Goal: Check status: Check status

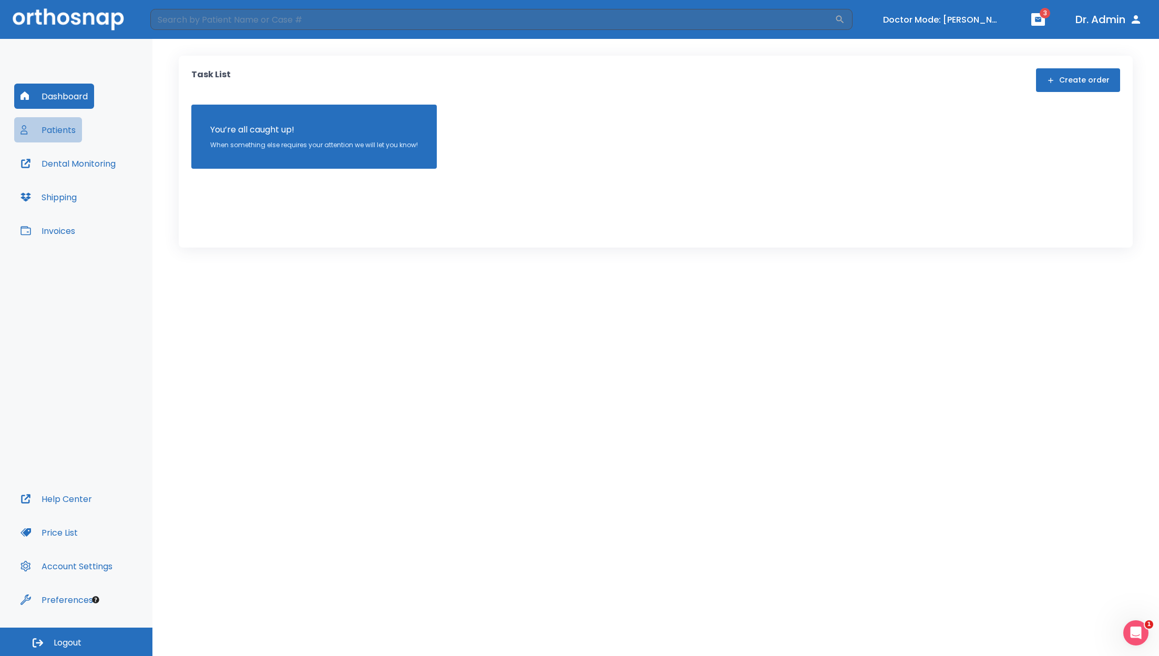
click at [63, 135] on button "Patients" at bounding box center [48, 129] width 68 height 25
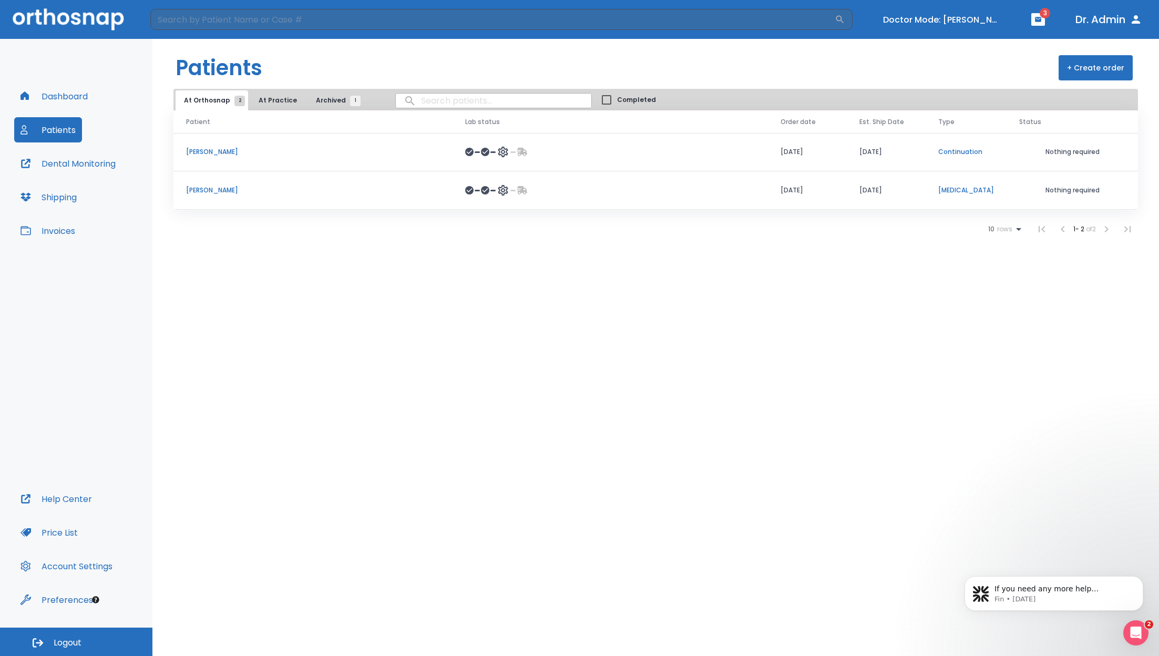
click at [207, 150] on p "[PERSON_NAME]" at bounding box center [313, 151] width 254 height 9
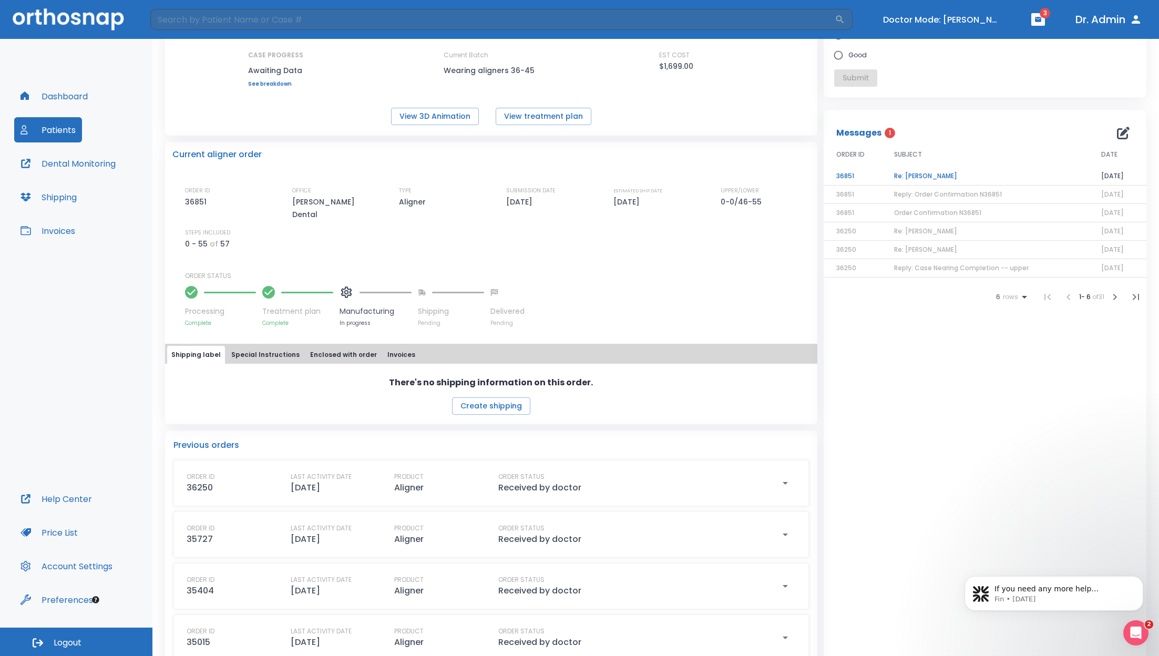
click at [417, 346] on div "Shipping label Special Instructions Enclosed with order Invoices" at bounding box center [491, 355] width 648 height 18
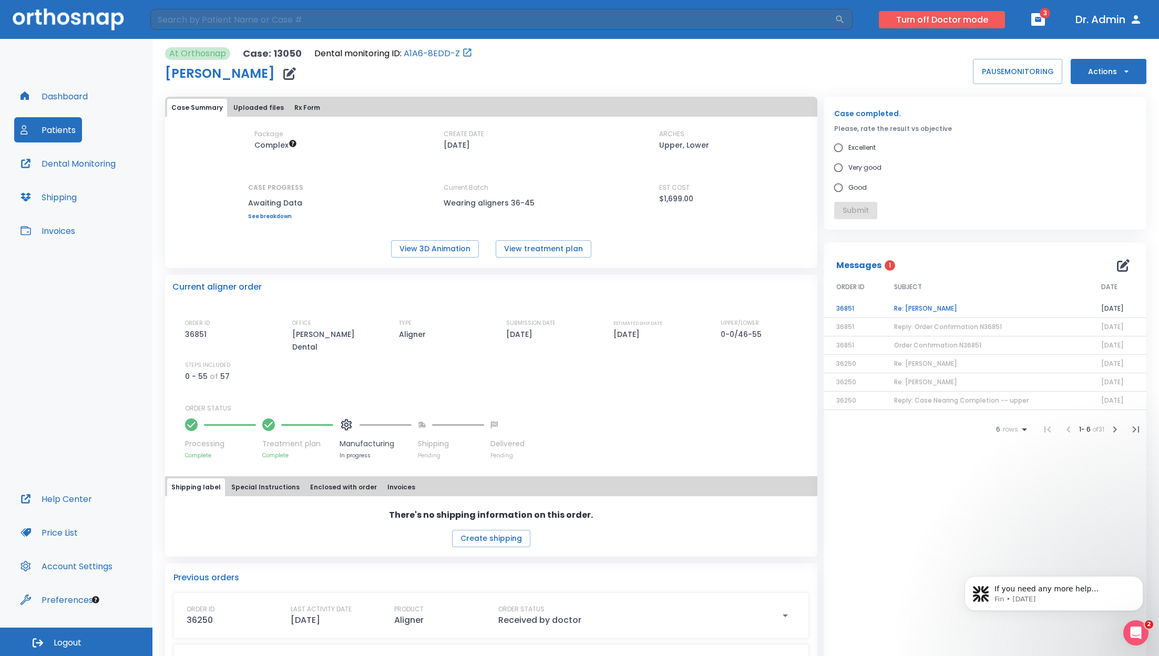
click at [944, 19] on button "Turn off Doctor mode" at bounding box center [942, 19] width 126 height 17
